Goal: Information Seeking & Learning: Find specific fact

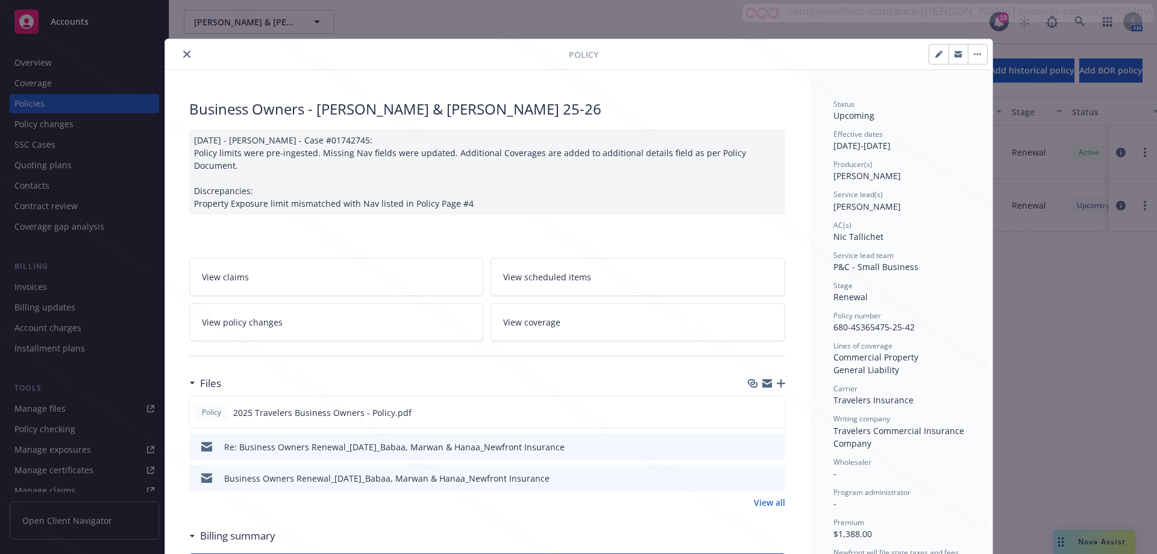
click at [180, 53] on button "close" at bounding box center [187, 54] width 14 height 14
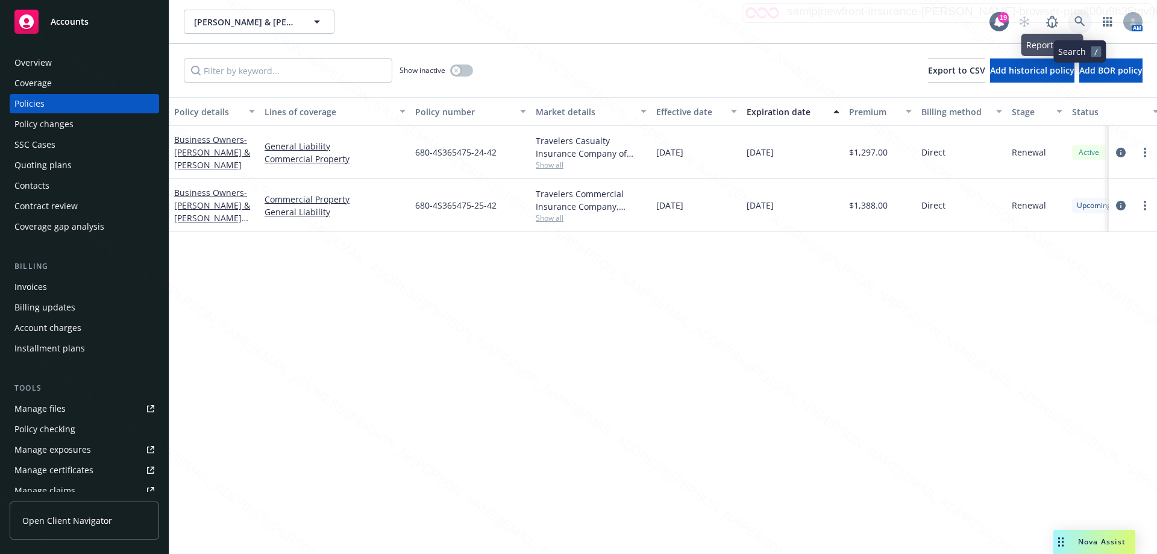
click at [1076, 25] on icon at bounding box center [1079, 21] width 11 height 11
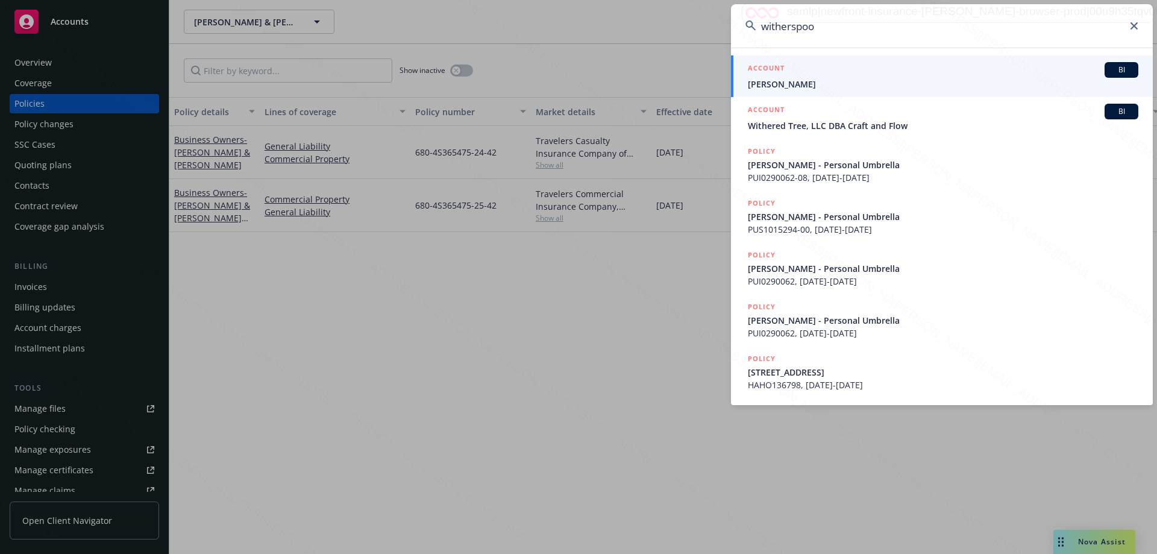
type input "[PERSON_NAME]"
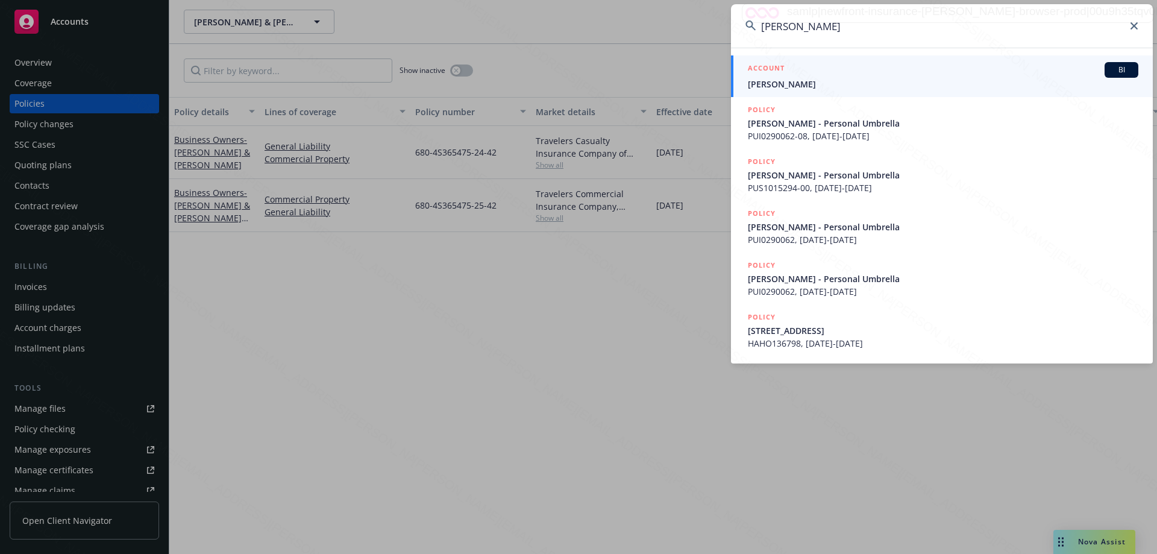
click at [781, 77] on div "ACCOUNT BI" at bounding box center [943, 70] width 390 height 16
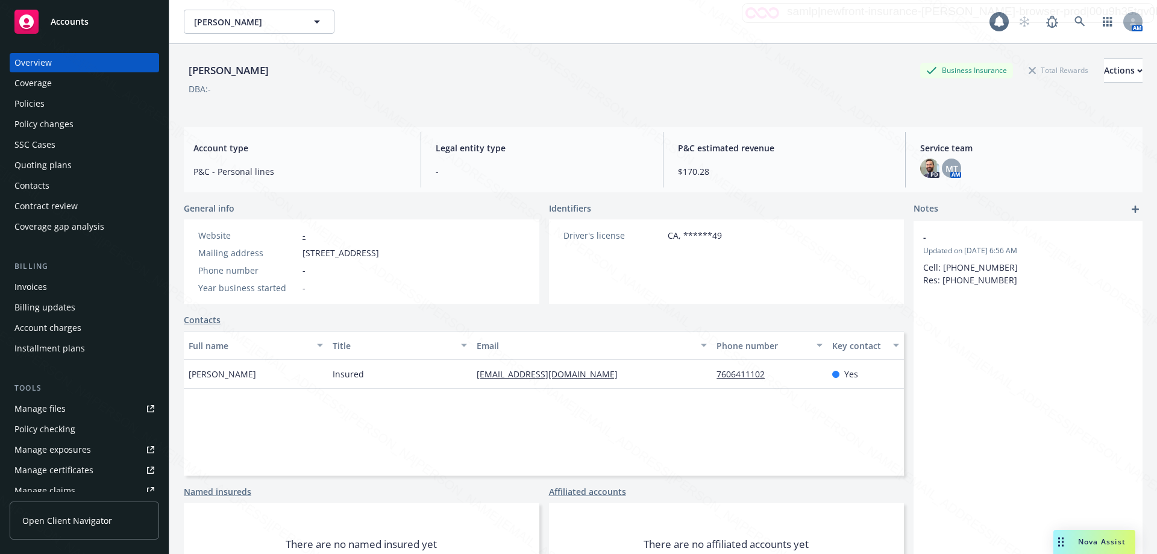
click at [28, 105] on div "Policies" at bounding box center [29, 103] width 30 height 19
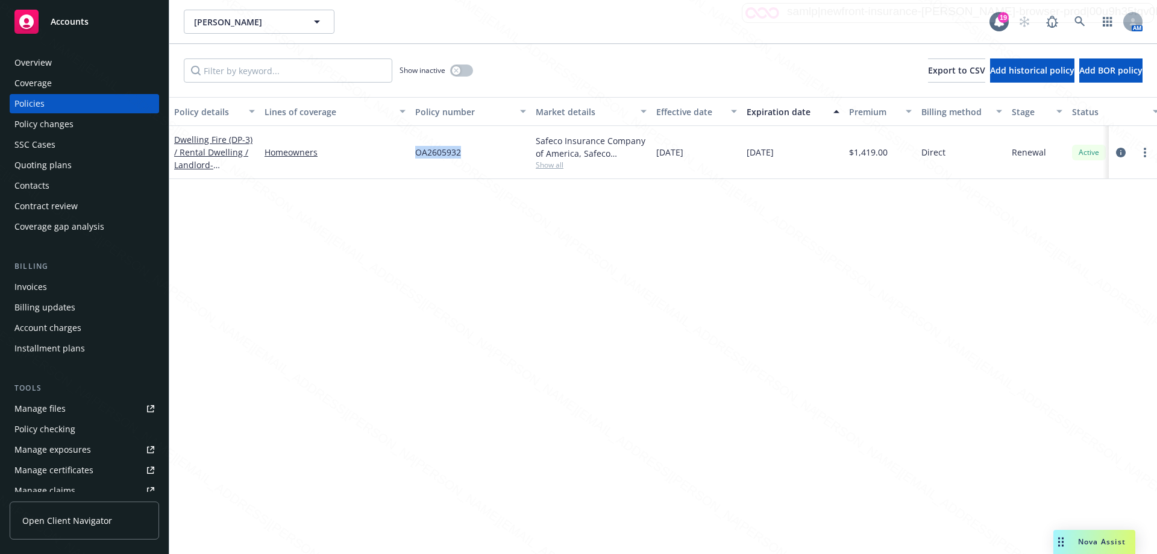
drag, startPoint x: 478, startPoint y: 157, endPoint x: 415, endPoint y: 155, distance: 63.3
click at [415, 155] on div "OA2605932" at bounding box center [470, 152] width 121 height 53
click at [200, 164] on link "Dwelling Fire (DP-3) / Rental Dwelling / Landlord - 33372 [GEOGRAPHIC_DATA][PER…" at bounding box center [213, 165] width 78 height 62
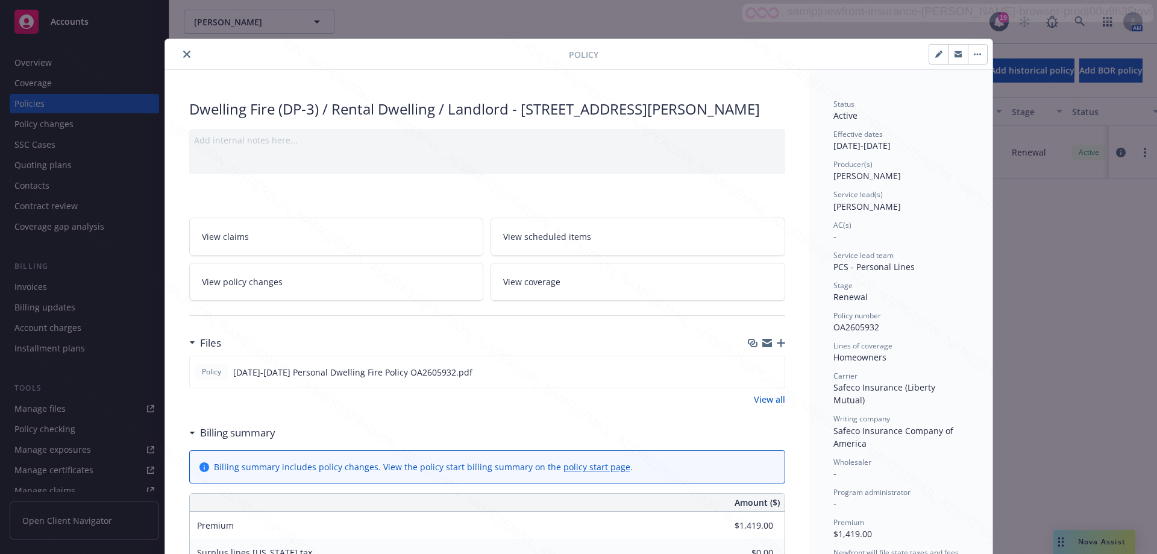
click at [183, 51] on icon "close" at bounding box center [186, 54] width 7 height 7
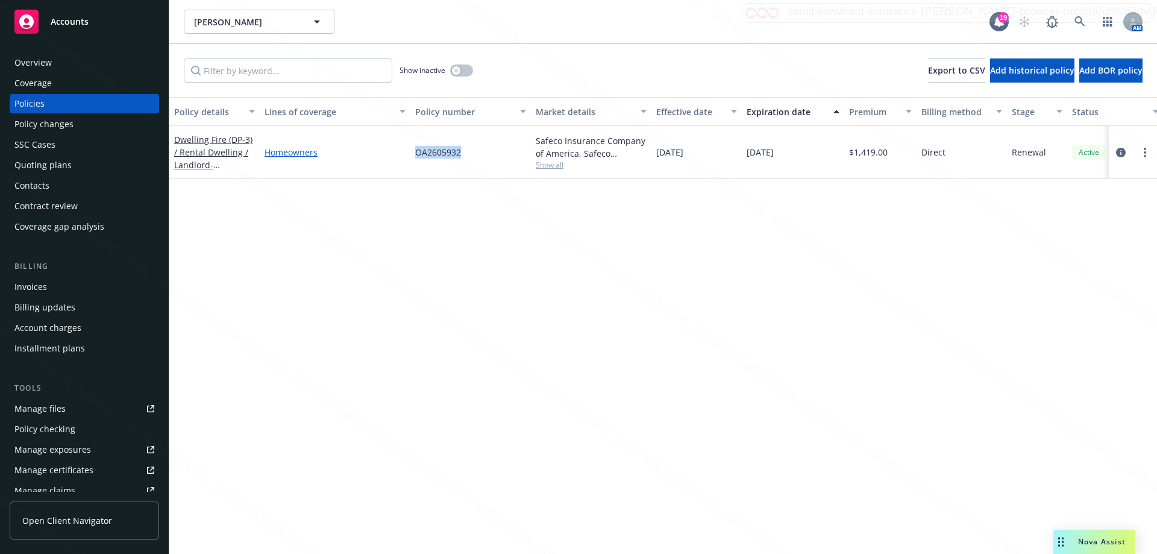
drag, startPoint x: 451, startPoint y: 154, endPoint x: 396, endPoint y: 154, distance: 54.8
click at [396, 154] on div "Dwelling Fire (DP-3) / Rental Dwelling / Landlord - 33372 [GEOGRAPHIC_DATA][PER…" at bounding box center [750, 152] width 1163 height 53
click at [49, 63] on div "Overview" at bounding box center [32, 62] width 37 height 19
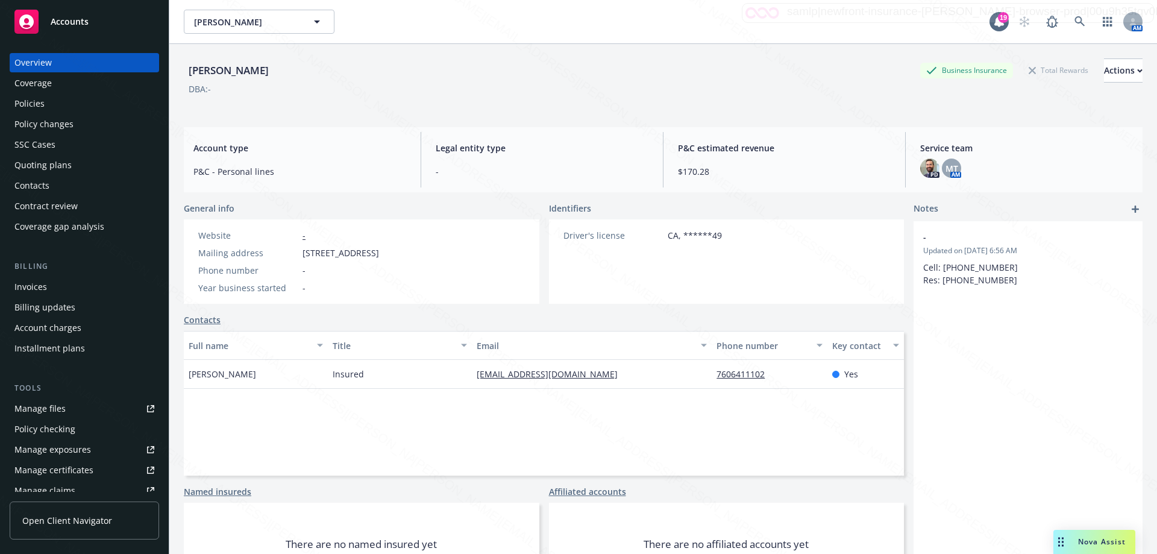
click at [572, 375] on link "[EMAIL_ADDRESS][DOMAIN_NAME]" at bounding box center [552, 373] width 151 height 11
drag, startPoint x: 469, startPoint y: 374, endPoint x: 598, endPoint y: 382, distance: 129.8
click at [598, 382] on div "[EMAIL_ADDRESS][DOMAIN_NAME]" at bounding box center [592, 374] width 240 height 29
copy link "[EMAIL_ADDRESS][DOMAIN_NAME]"
click at [38, 98] on div "Policies" at bounding box center [29, 103] width 30 height 19
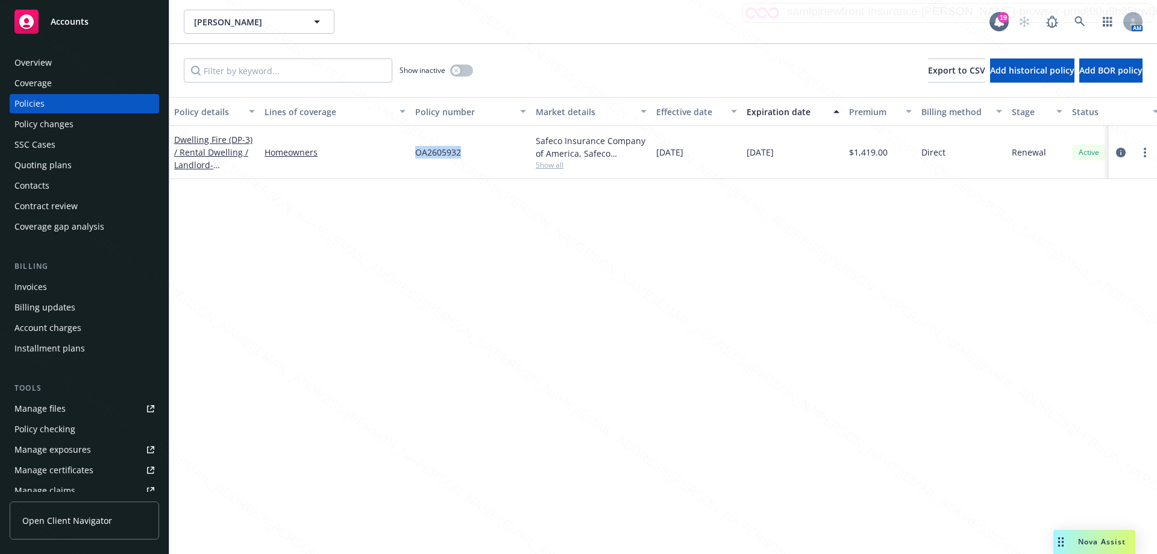
drag, startPoint x: 415, startPoint y: 150, endPoint x: 482, endPoint y: 155, distance: 67.7
click at [482, 155] on div "OA2605932" at bounding box center [470, 152] width 121 height 53
copy span "OA2605932"
click at [1074, 19] on link at bounding box center [1080, 22] width 24 height 24
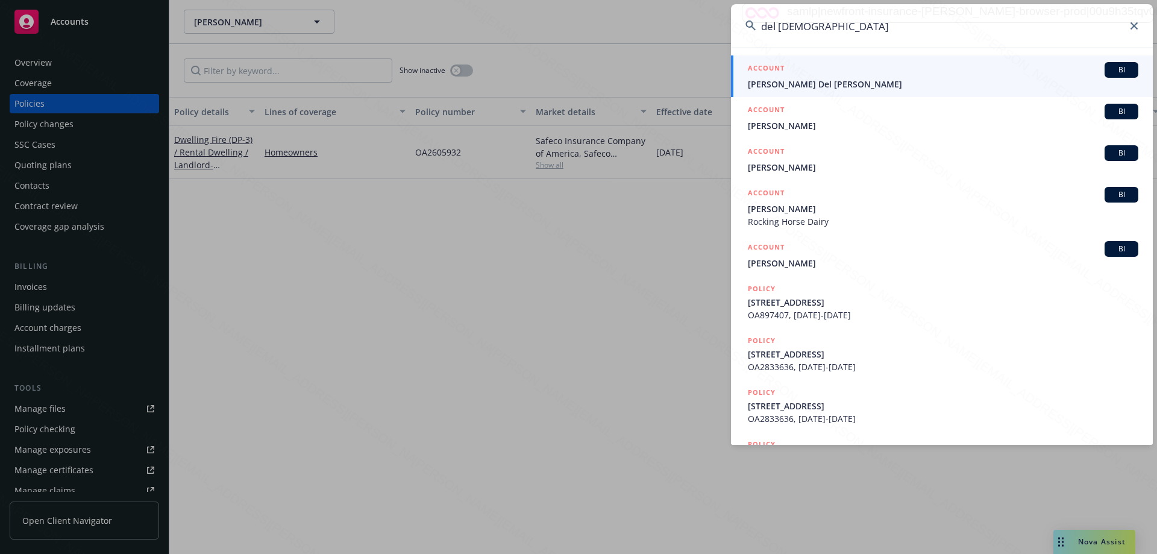
type input "del [DEMOGRAPHIC_DATA]"
click at [795, 81] on span "[PERSON_NAME] Del [PERSON_NAME]" at bounding box center [943, 84] width 390 height 13
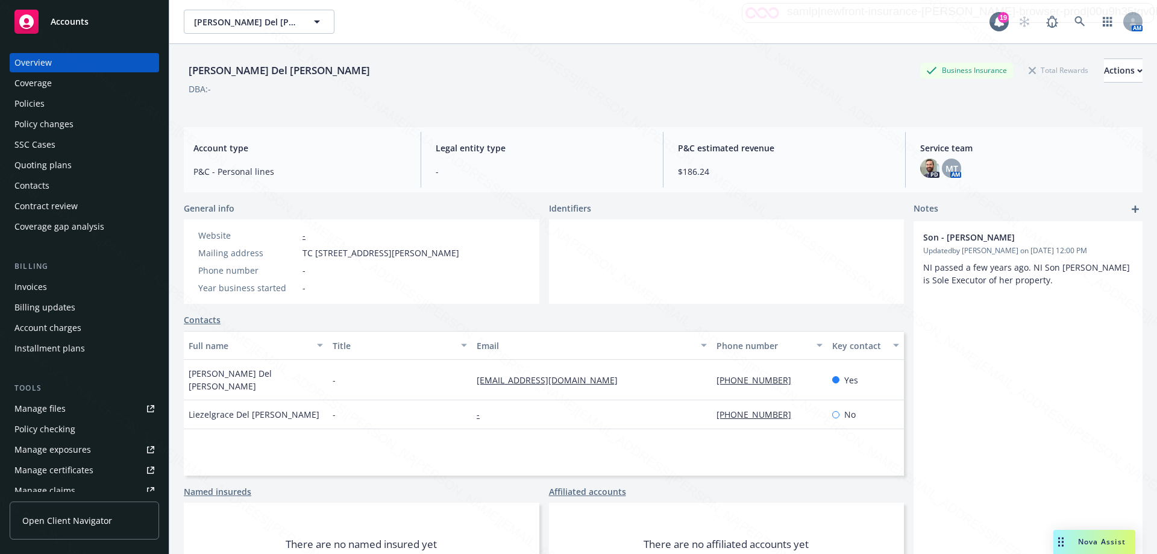
click at [39, 102] on div "Policies" at bounding box center [29, 103] width 30 height 19
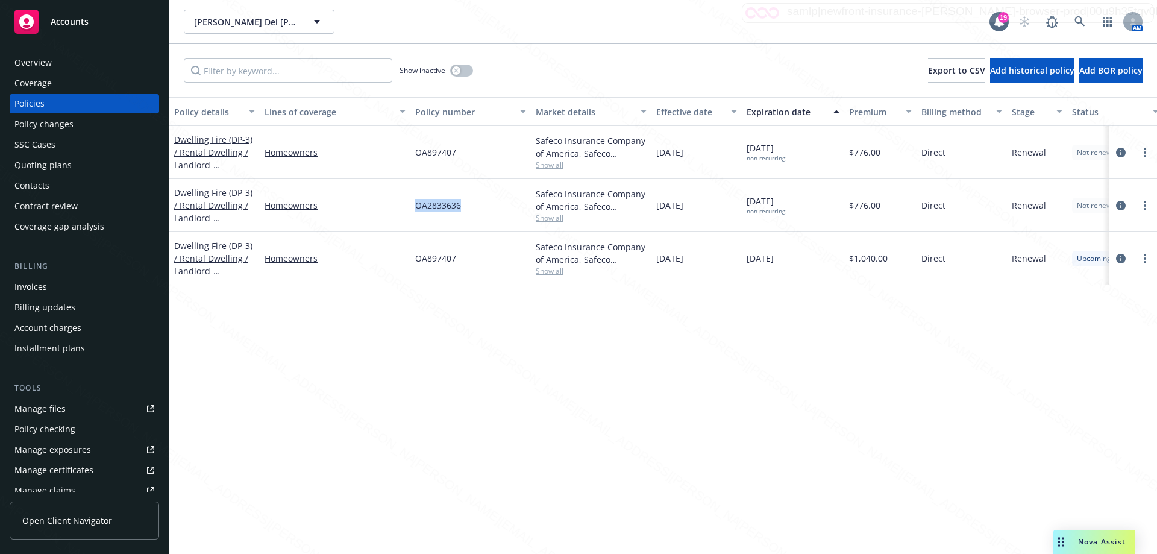
drag, startPoint x: 406, startPoint y: 204, endPoint x: 483, endPoint y: 208, distance: 77.2
click at [483, 208] on div "Dwelling Fire (DP-3) / Rental Dwelling / Landlord - [STREET_ADDRESS] Homeowners…" at bounding box center [750, 205] width 1163 height 53
copy div "OA2833636"
click at [414, 248] on div "OA897407" at bounding box center [470, 258] width 121 height 53
click at [414, 258] on div "OA897407" at bounding box center [470, 258] width 121 height 53
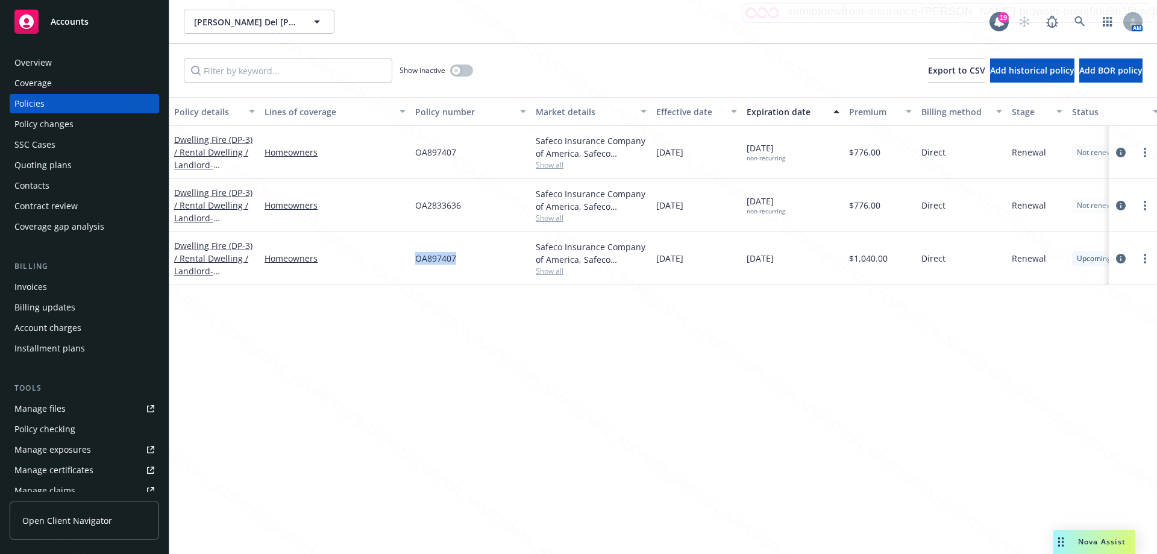
click at [414, 258] on div "OA897407" at bounding box center [470, 258] width 121 height 53
drag, startPoint x: 414, startPoint y: 258, endPoint x: 477, endPoint y: 263, distance: 63.5
click at [477, 263] on div "OA897407" at bounding box center [470, 258] width 121 height 53
copy span "OA897407"
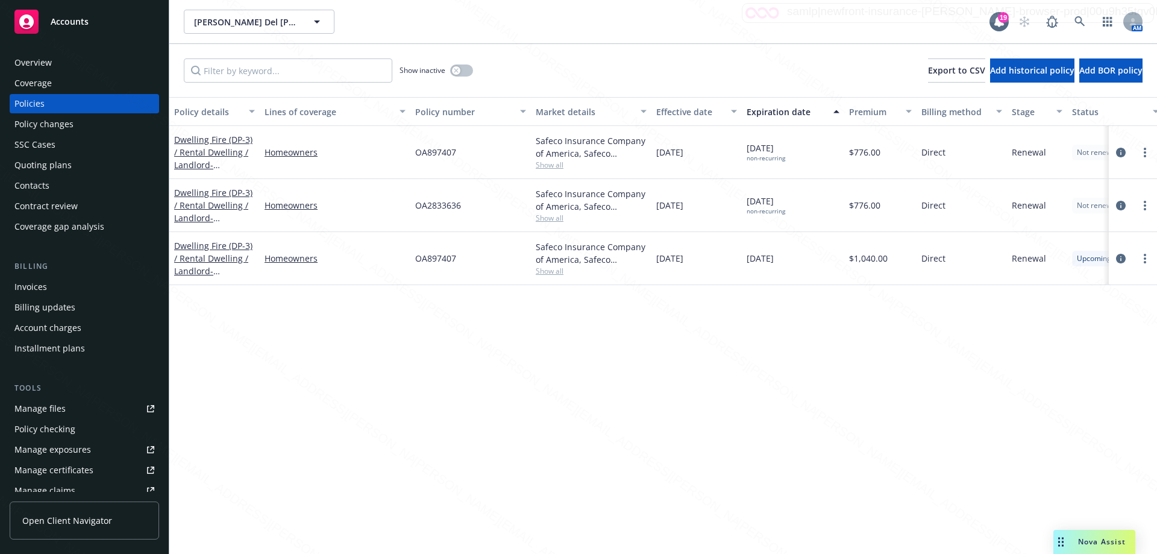
click at [414, 203] on div "OA2833636" at bounding box center [470, 205] width 121 height 53
drag, startPoint x: 414, startPoint y: 203, endPoint x: 480, endPoint y: 211, distance: 66.2
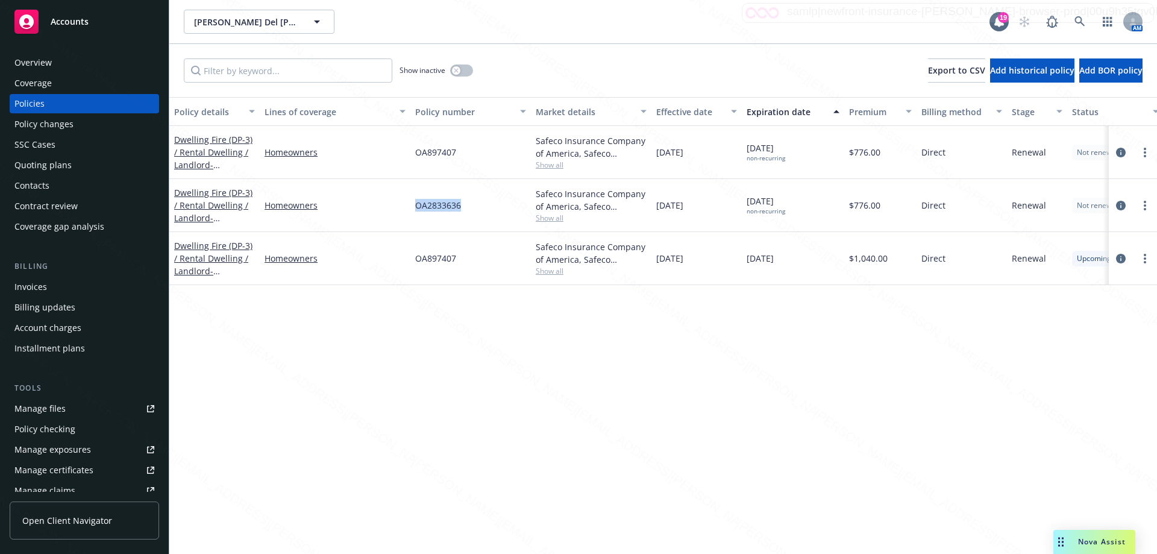
click at [480, 211] on div "OA2833636" at bounding box center [470, 205] width 121 height 53
copy span "OA2833636"
click at [1081, 27] on icon at bounding box center [1079, 21] width 11 height 11
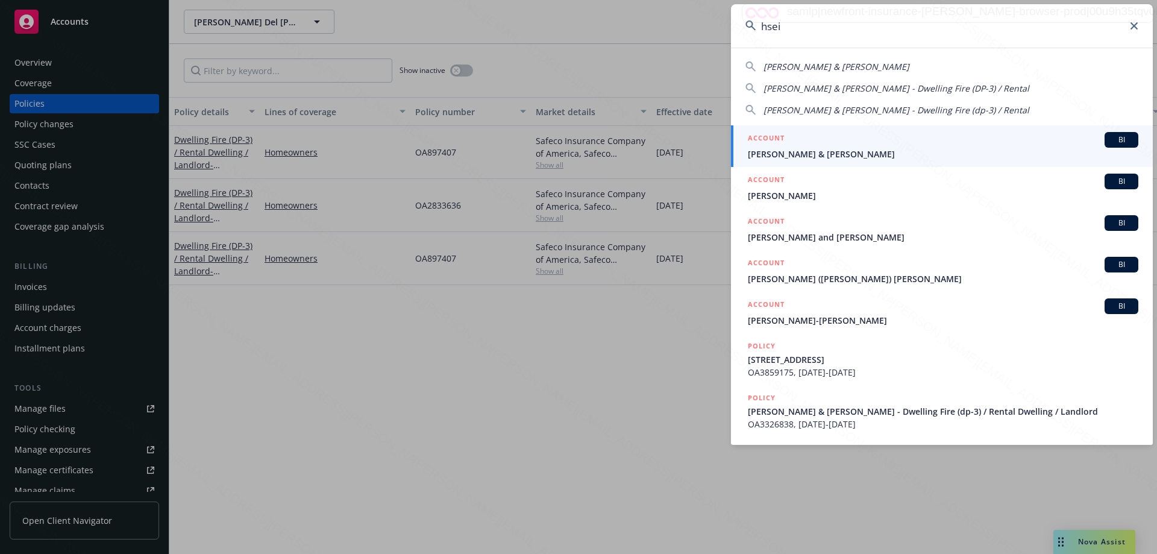
type input "hsei"
click at [785, 163] on link "ACCOUNT BI [PERSON_NAME] & [PERSON_NAME]" at bounding box center [942, 146] width 422 height 42
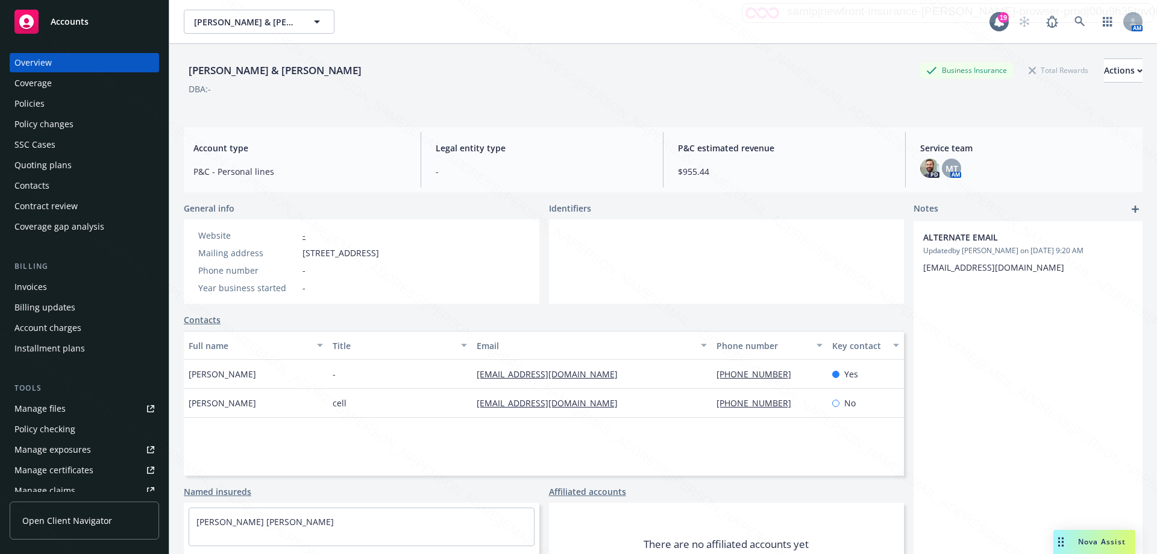
click at [33, 104] on div "Policies" at bounding box center [29, 103] width 30 height 19
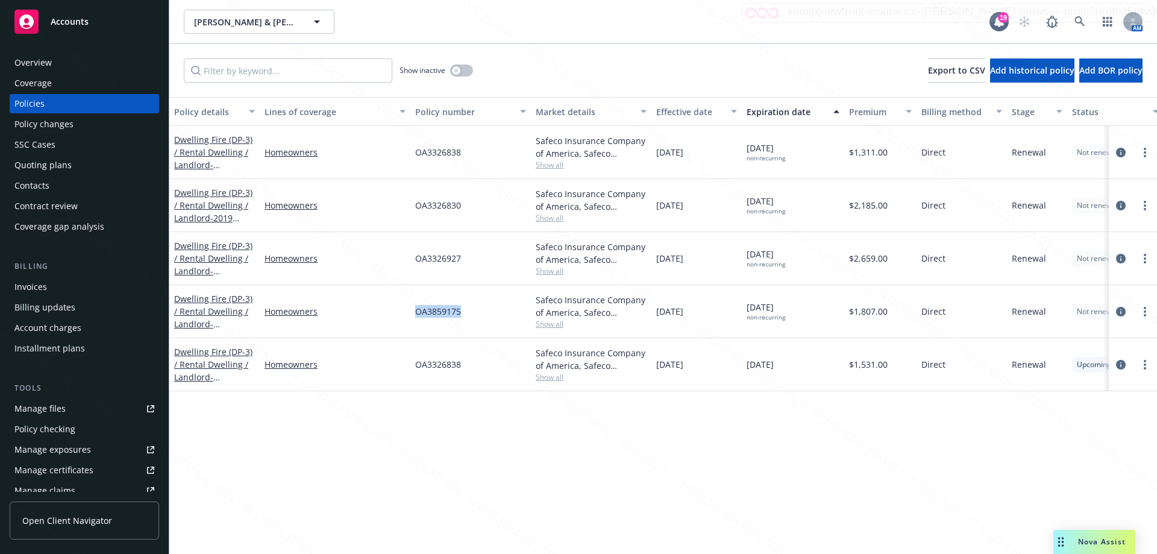
drag, startPoint x: 410, startPoint y: 311, endPoint x: 480, endPoint y: 313, distance: 69.9
click at [480, 313] on div "Dwelling Fire (DP-3) / Rental Dwelling / Landlord - [STREET_ADDRESS] Homeowners…" at bounding box center [750, 311] width 1163 height 53
